Goal: Task Accomplishment & Management: Use online tool/utility

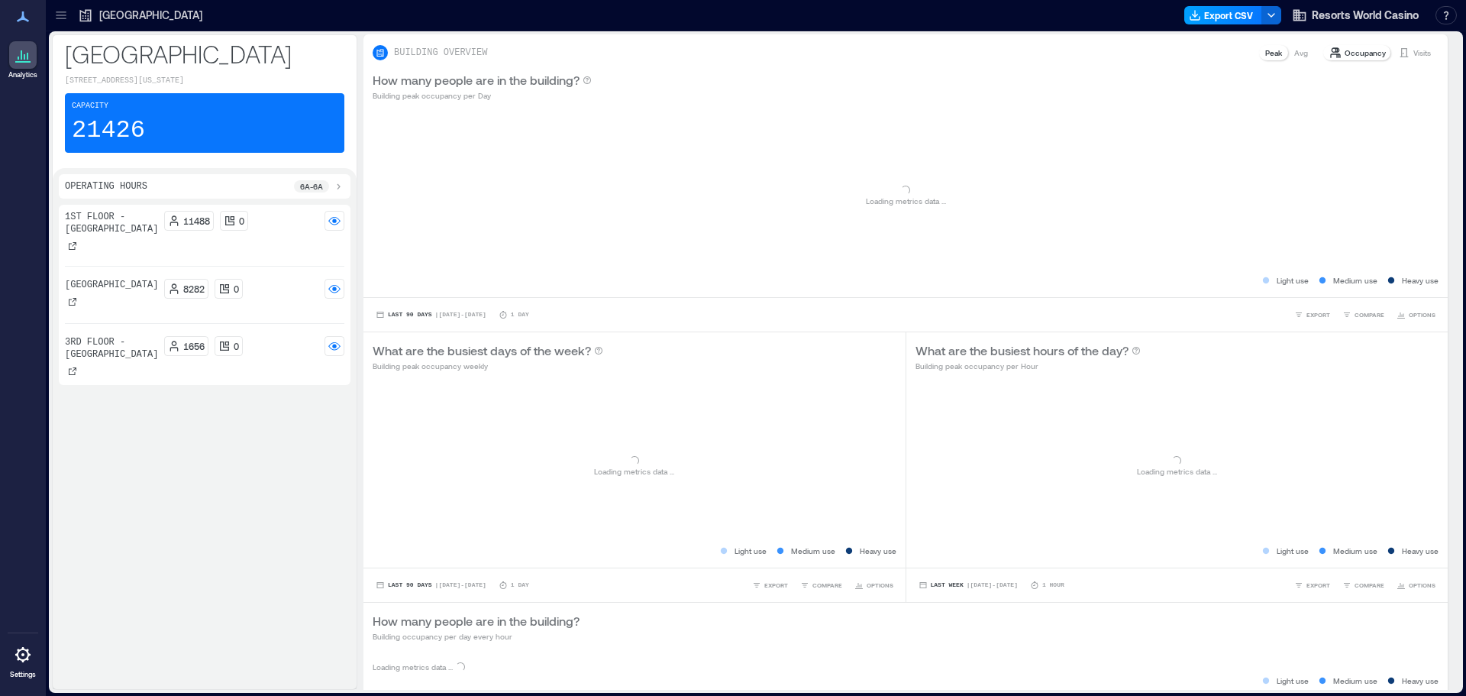
click at [1215, 12] on button "Export CSV" at bounding box center [1223, 15] width 78 height 18
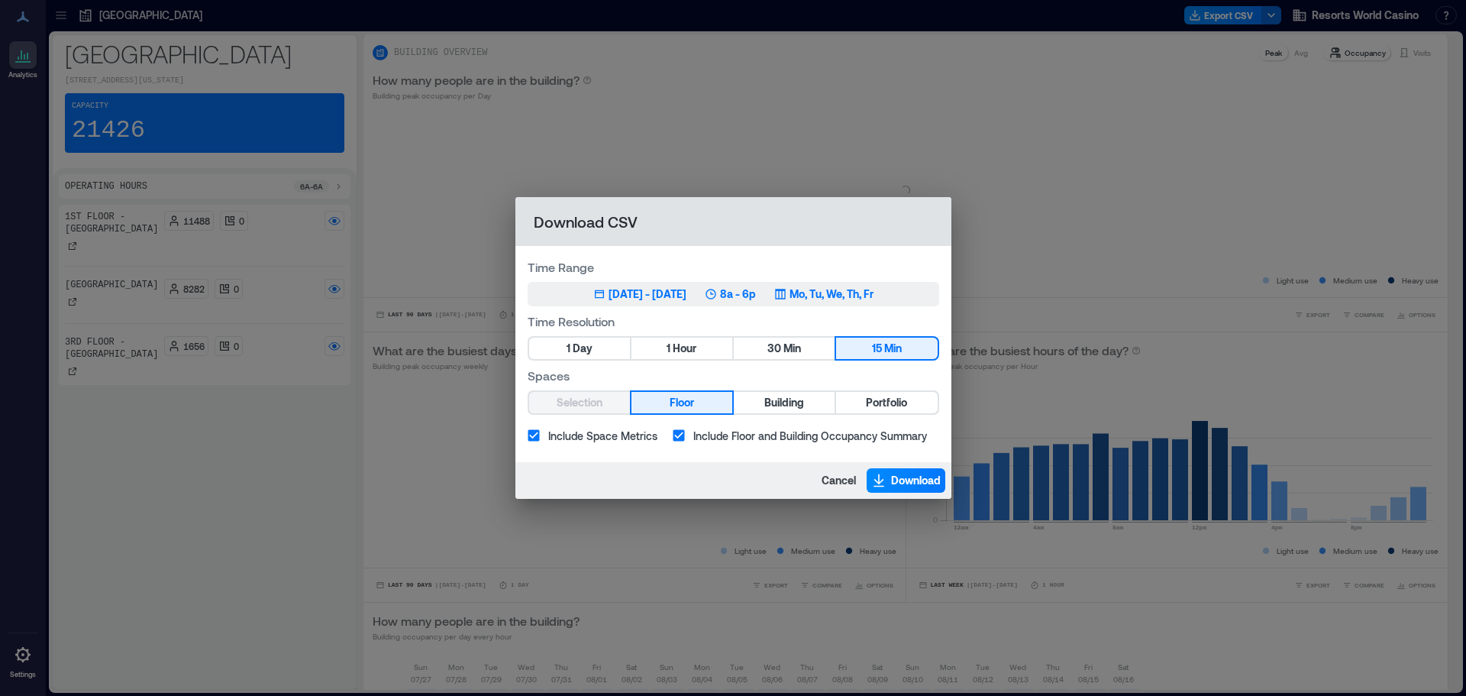
click at [756, 289] on p "8a - 6p" at bounding box center [738, 293] width 36 height 15
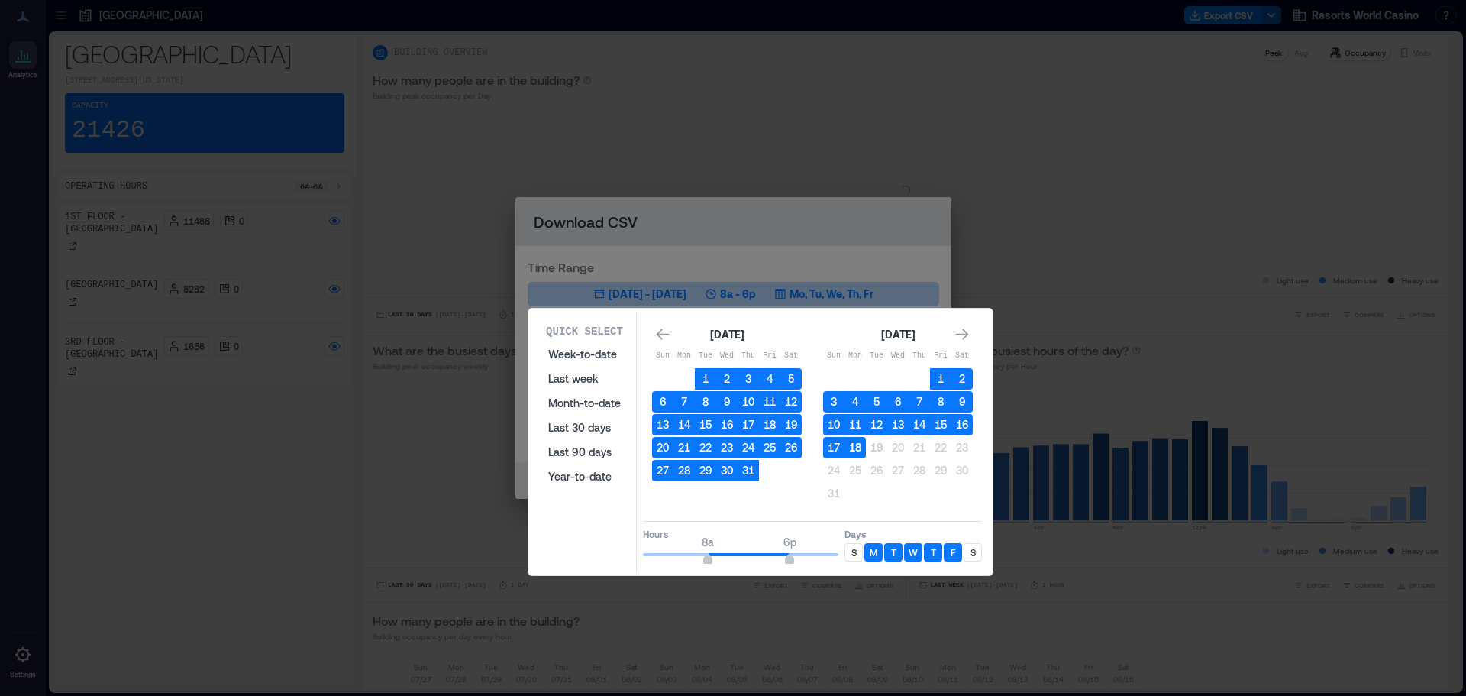
click at [857, 442] on button "18" at bounding box center [855, 447] width 21 height 21
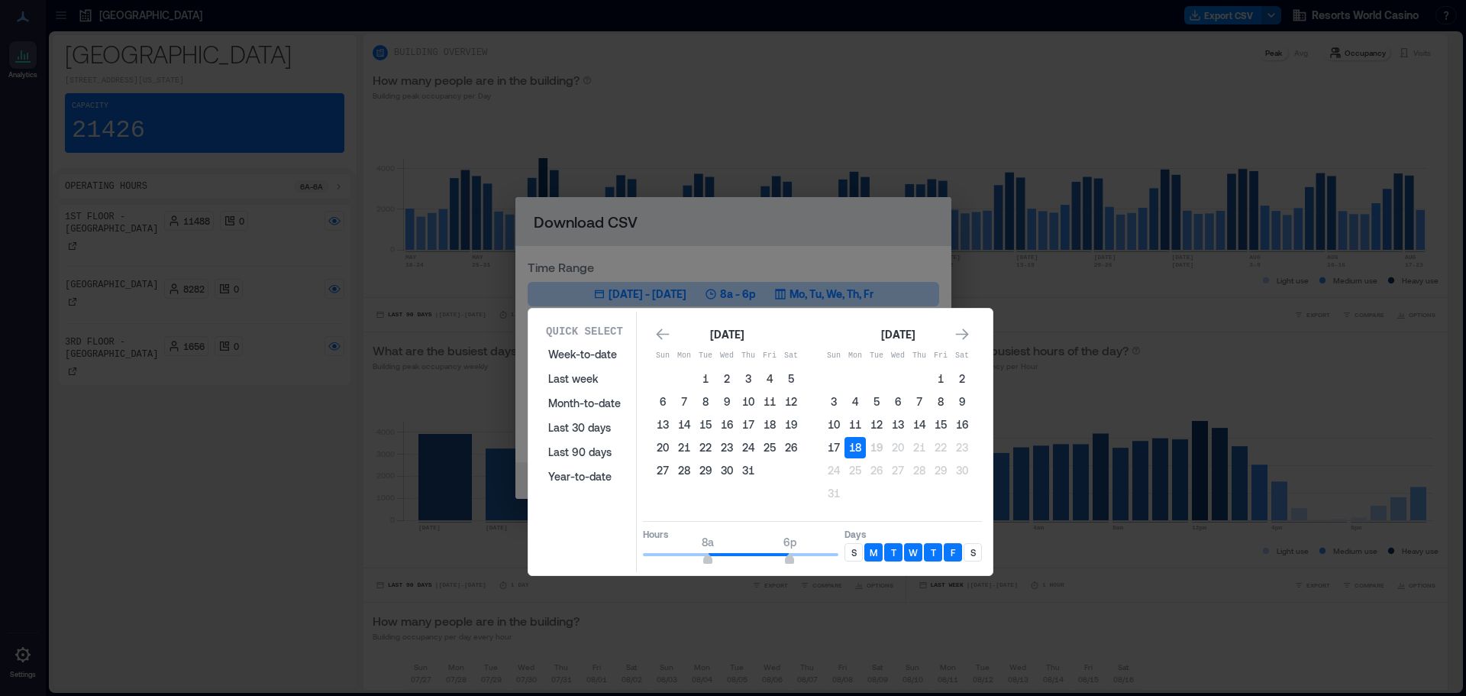
click at [974, 547] on p "S" at bounding box center [973, 552] width 5 height 12
click at [857, 554] on div "S" at bounding box center [854, 552] width 18 height 18
type input "**"
drag, startPoint x: 791, startPoint y: 561, endPoint x: 872, endPoint y: 560, distance: 81.0
click at [872, 560] on div "Hours 8a 12a Days S M T W T F S" at bounding box center [812, 543] width 339 height 45
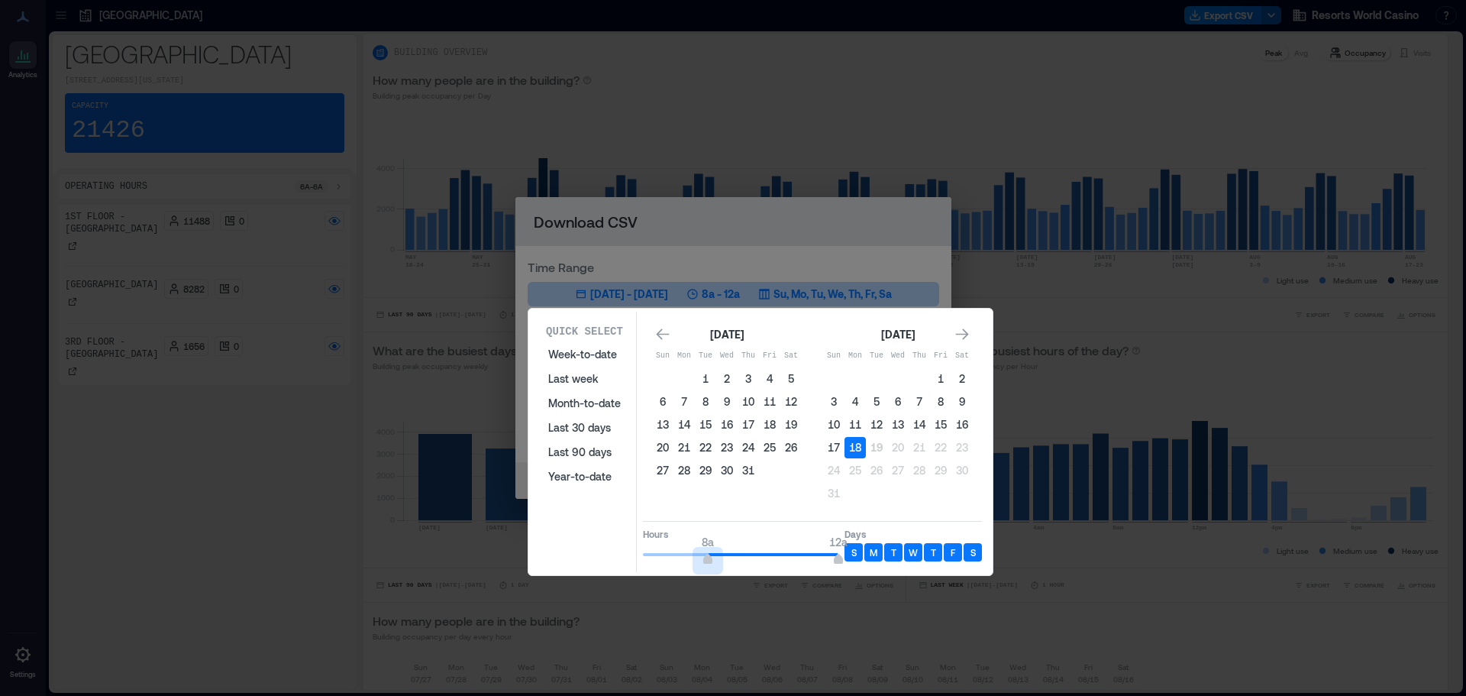
type input "*"
drag, startPoint x: 711, startPoint y: 564, endPoint x: 595, endPoint y: 552, distance: 116.6
click at [595, 552] on div "Quick Select Week-to-date Last week Month-to-date Last 30 days Last 90 days Yea…" at bounding box center [760, 442] width 455 height 260
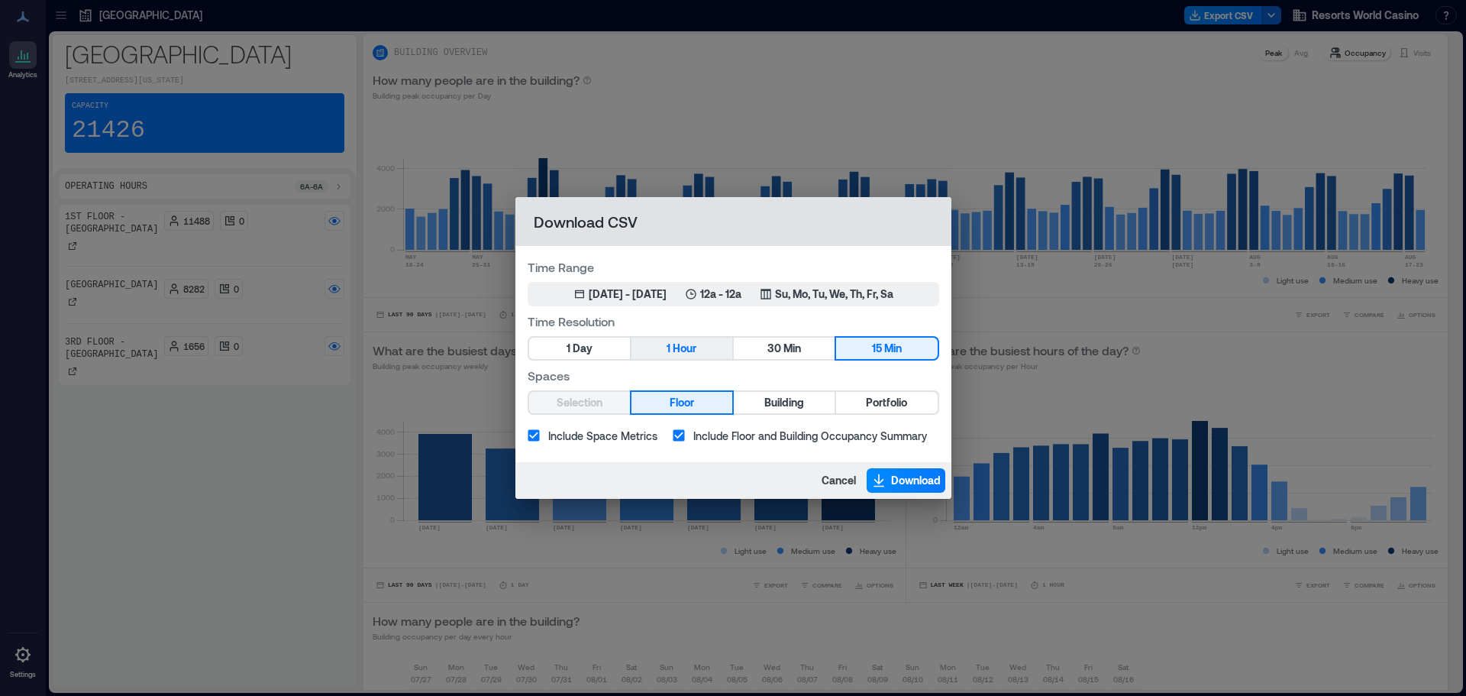
click at [704, 348] on button "1 Hour" at bounding box center [682, 348] width 101 height 21
click at [899, 404] on span "Portfolio" at bounding box center [886, 402] width 41 height 19
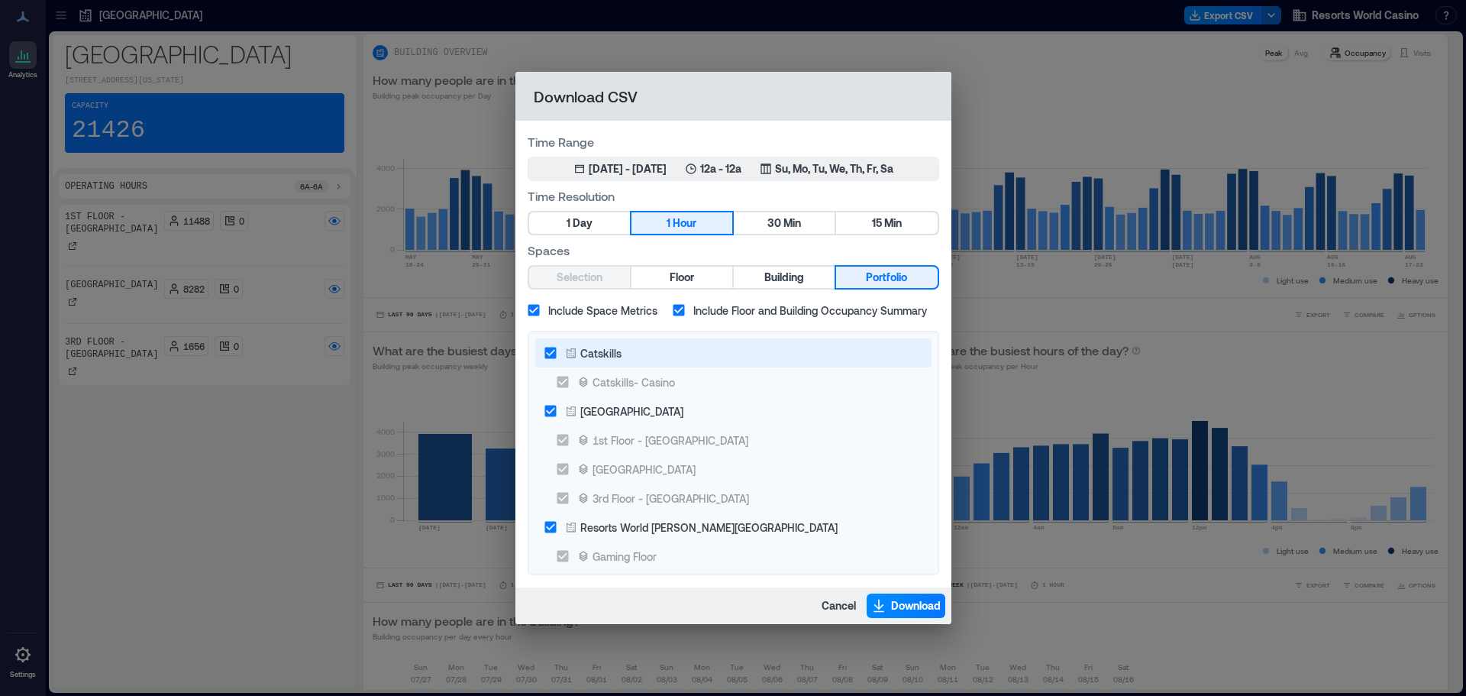
click at [598, 350] on div "Catskills" at bounding box center [600, 353] width 41 height 16
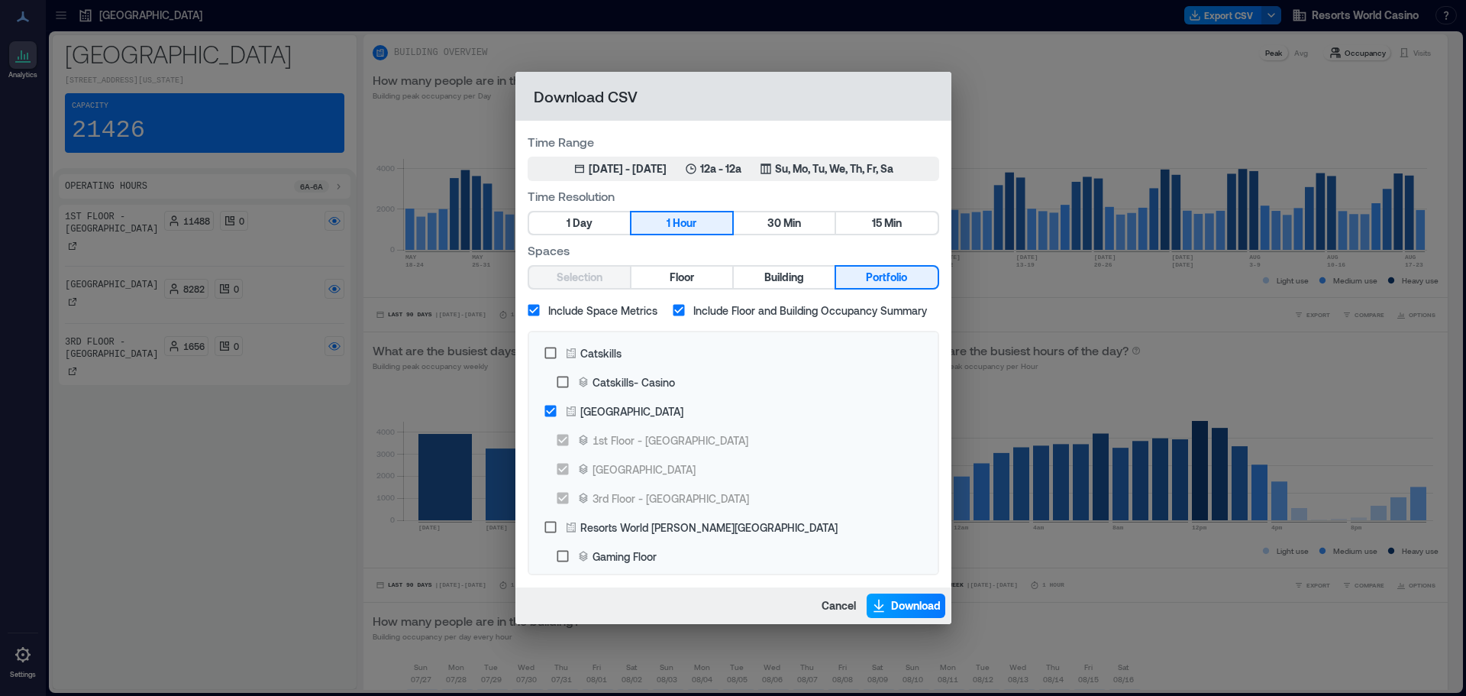
click at [909, 602] on span "Download" at bounding box center [916, 605] width 50 height 15
